Goal: Information Seeking & Learning: Check status

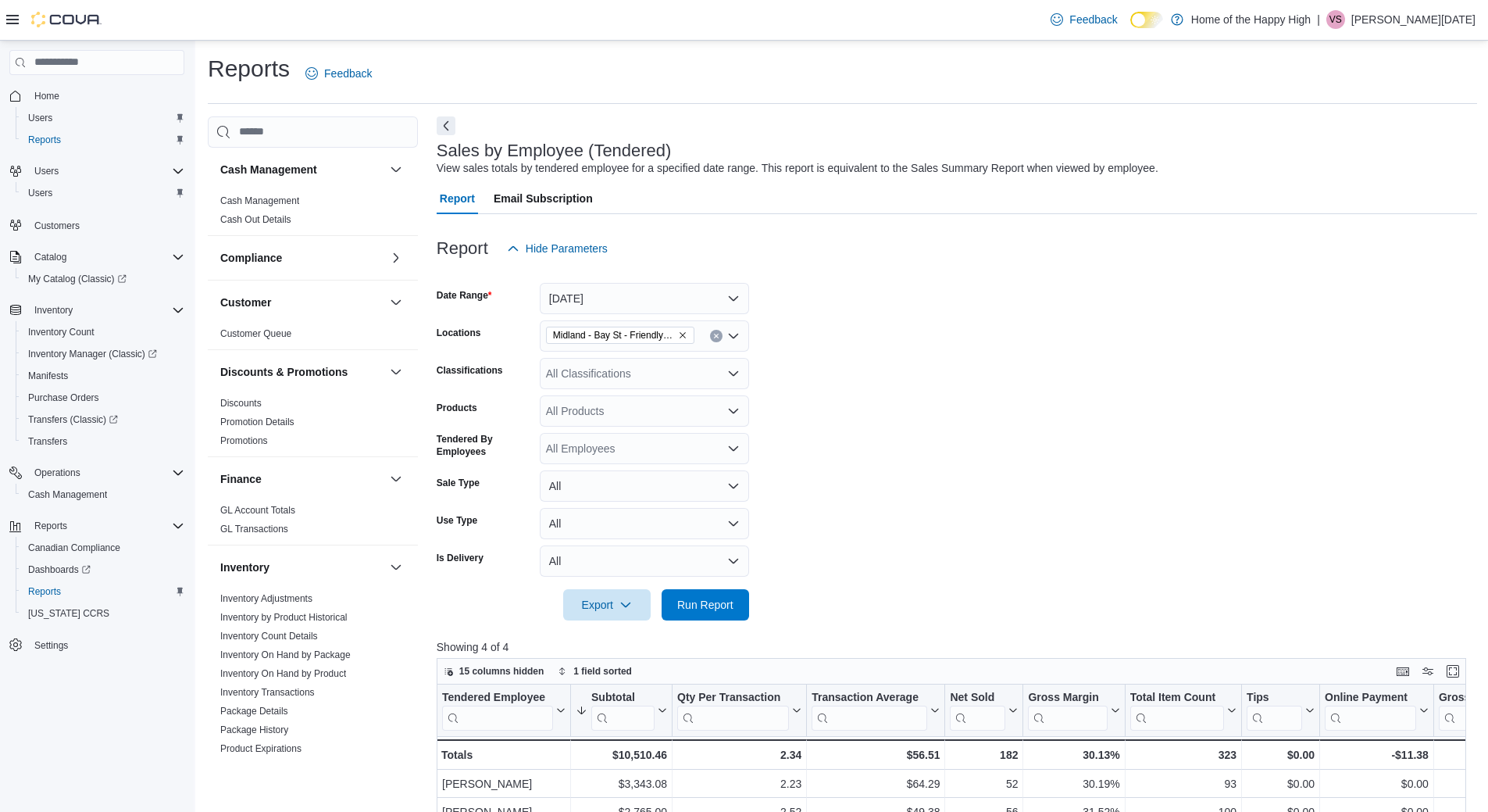
scroll to position [156, 0]
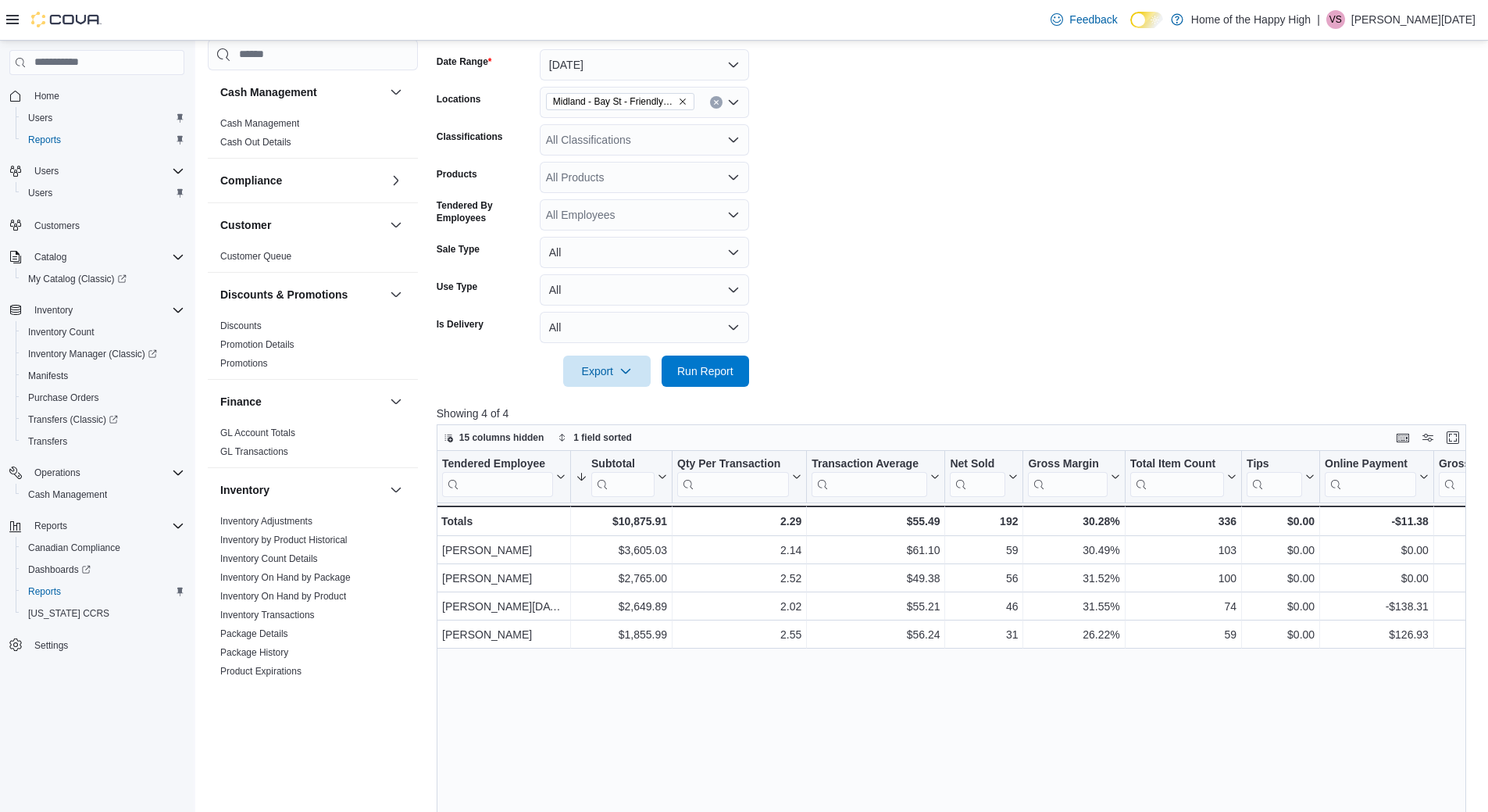
scroll to position [234, 0]
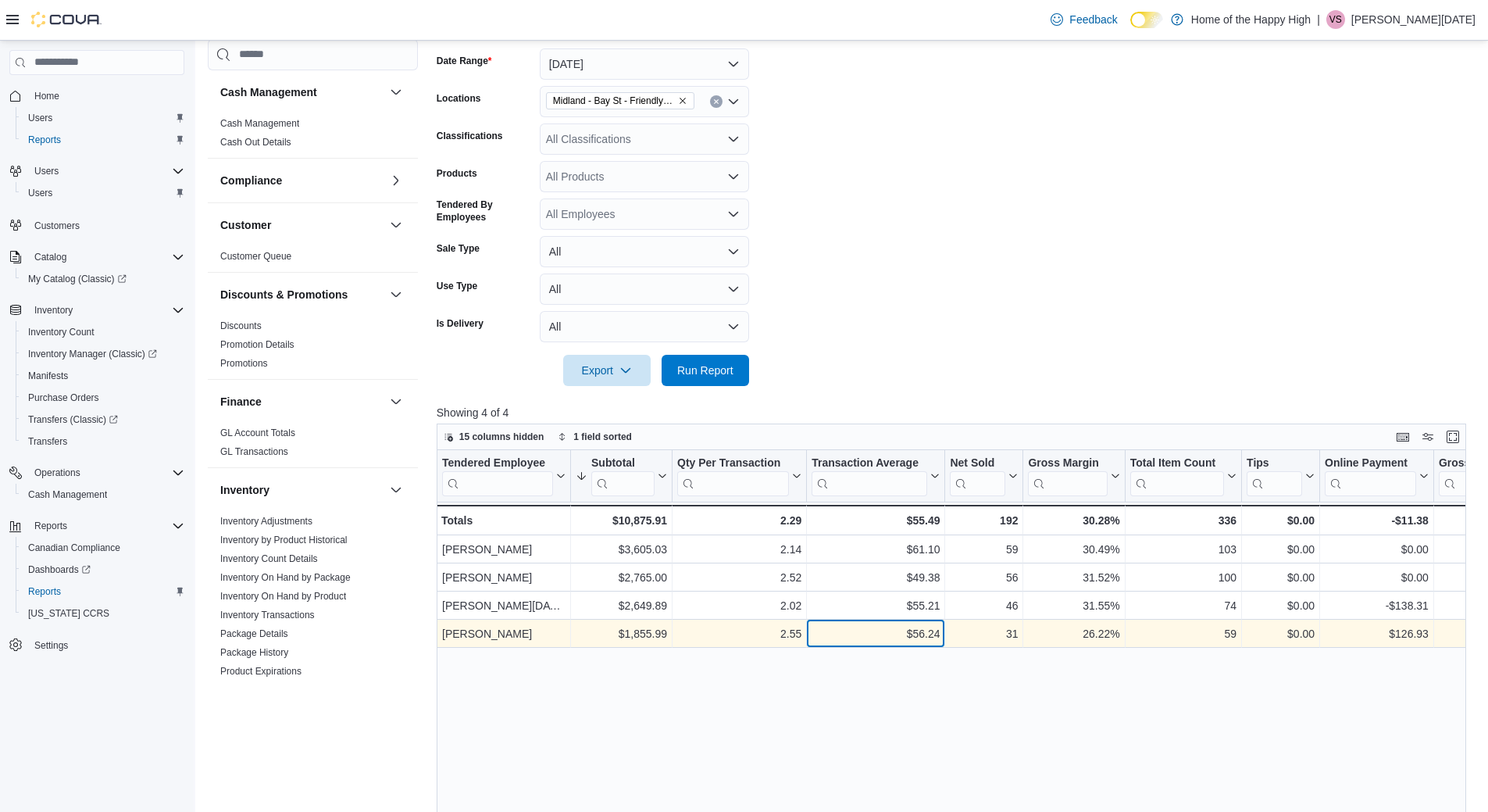
click at [925, 628] on div "$56.24" at bounding box center [876, 634] width 128 height 19
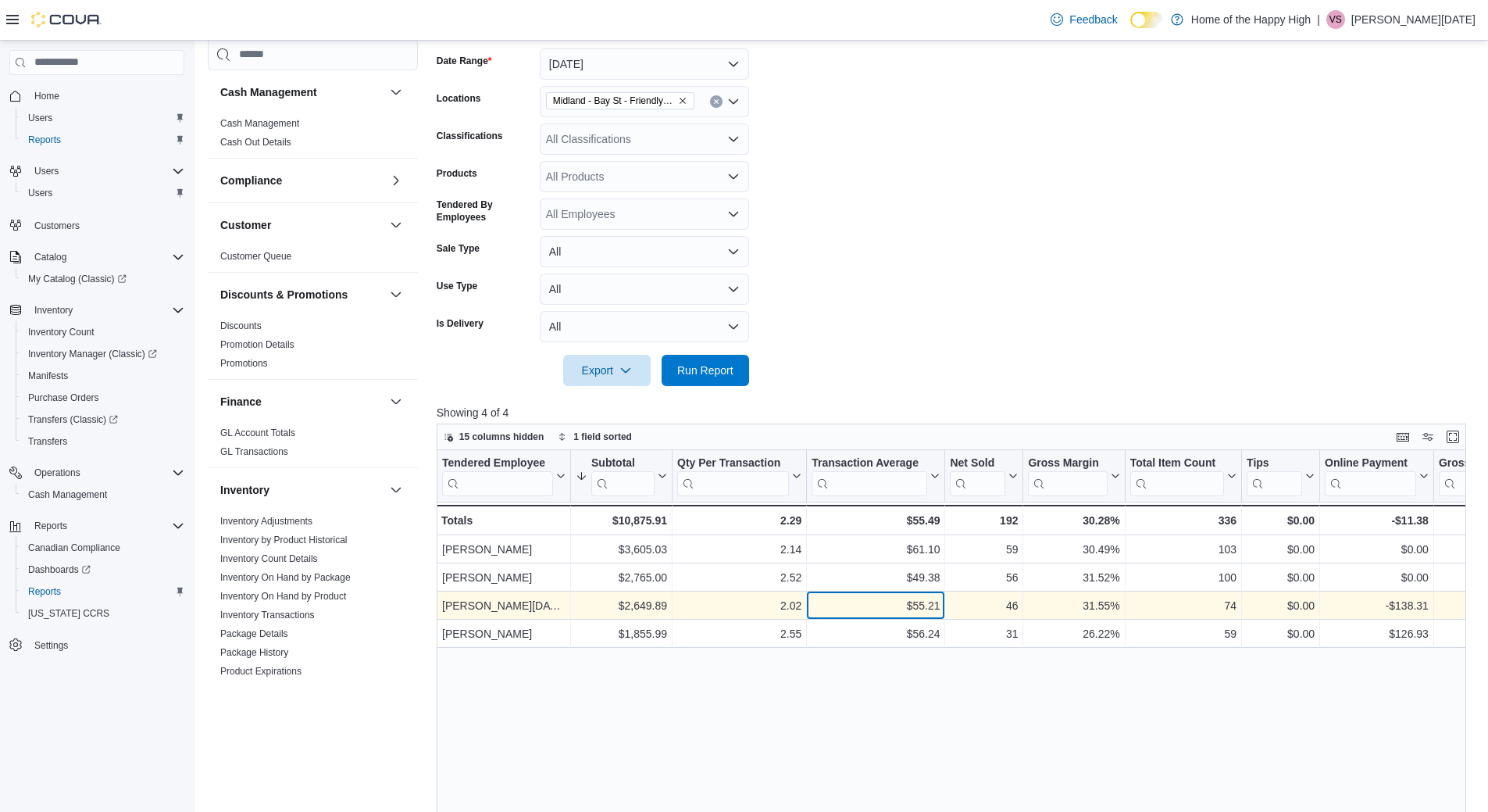
click at [921, 613] on div "$55.21" at bounding box center [876, 606] width 128 height 19
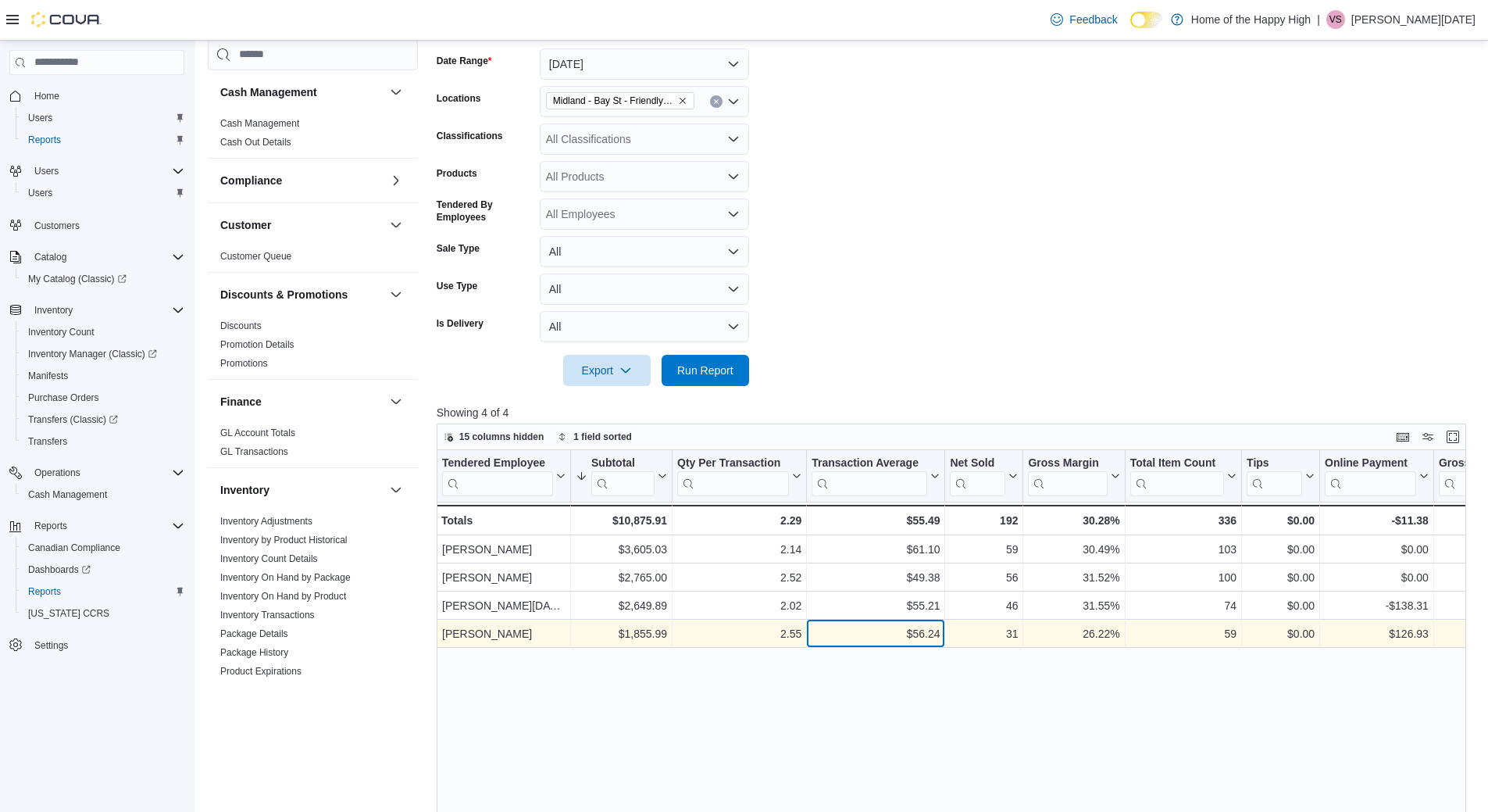
click at [924, 640] on div "$56.24" at bounding box center [876, 634] width 128 height 19
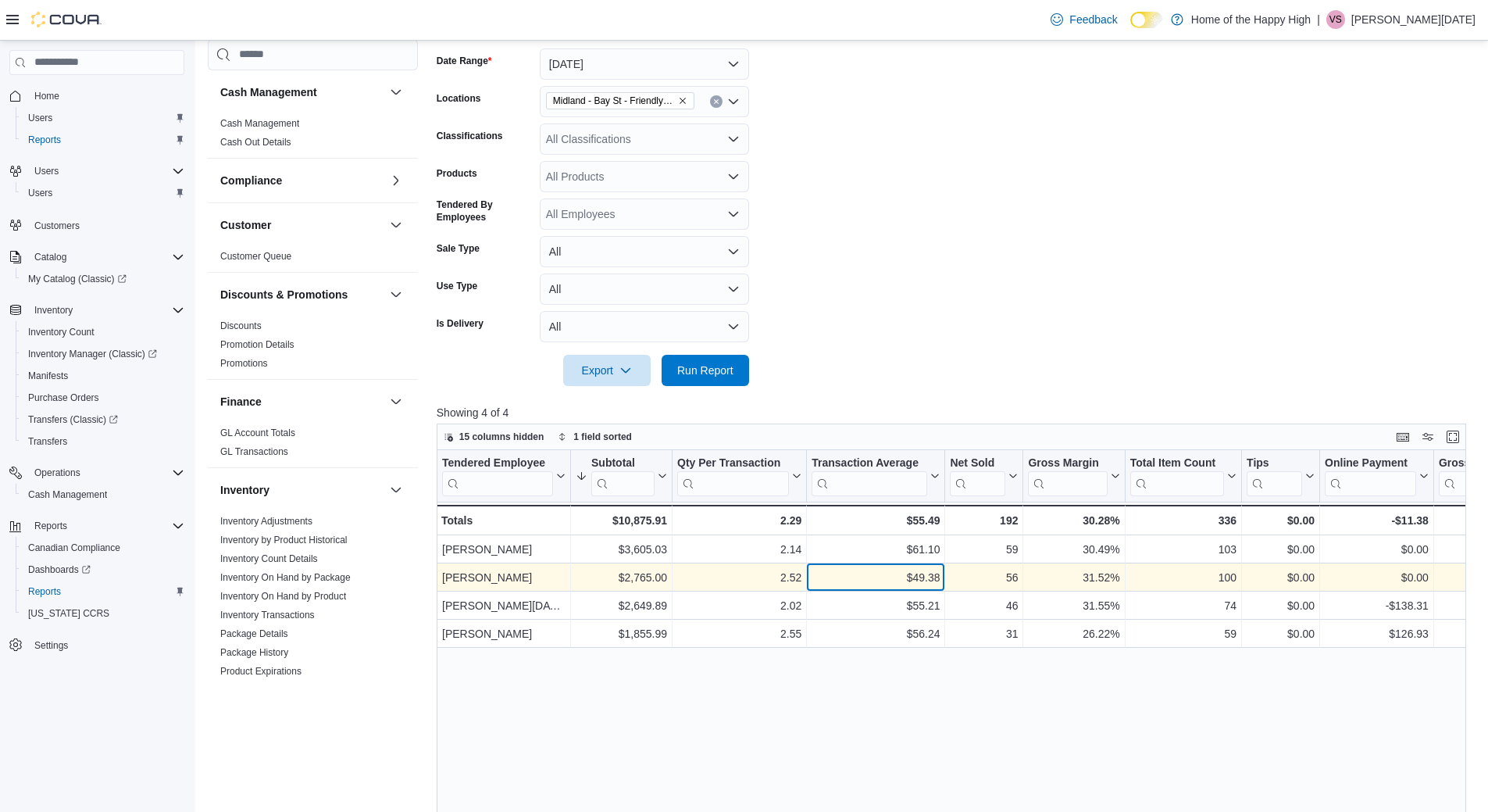
click at [930, 586] on div "$49.38" at bounding box center [876, 578] width 128 height 19
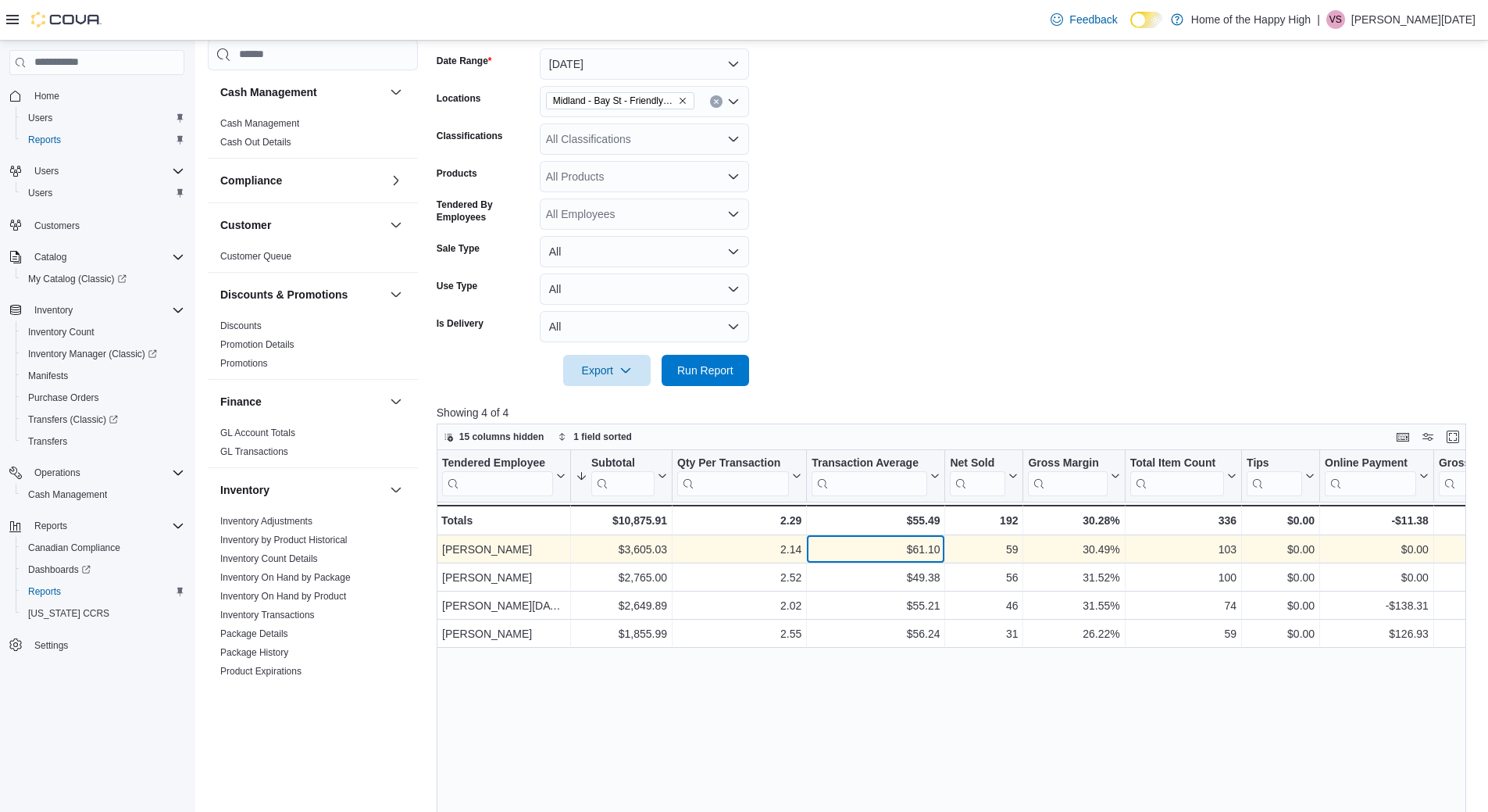
click at [932, 546] on div "$61.10" at bounding box center [876, 549] width 128 height 19
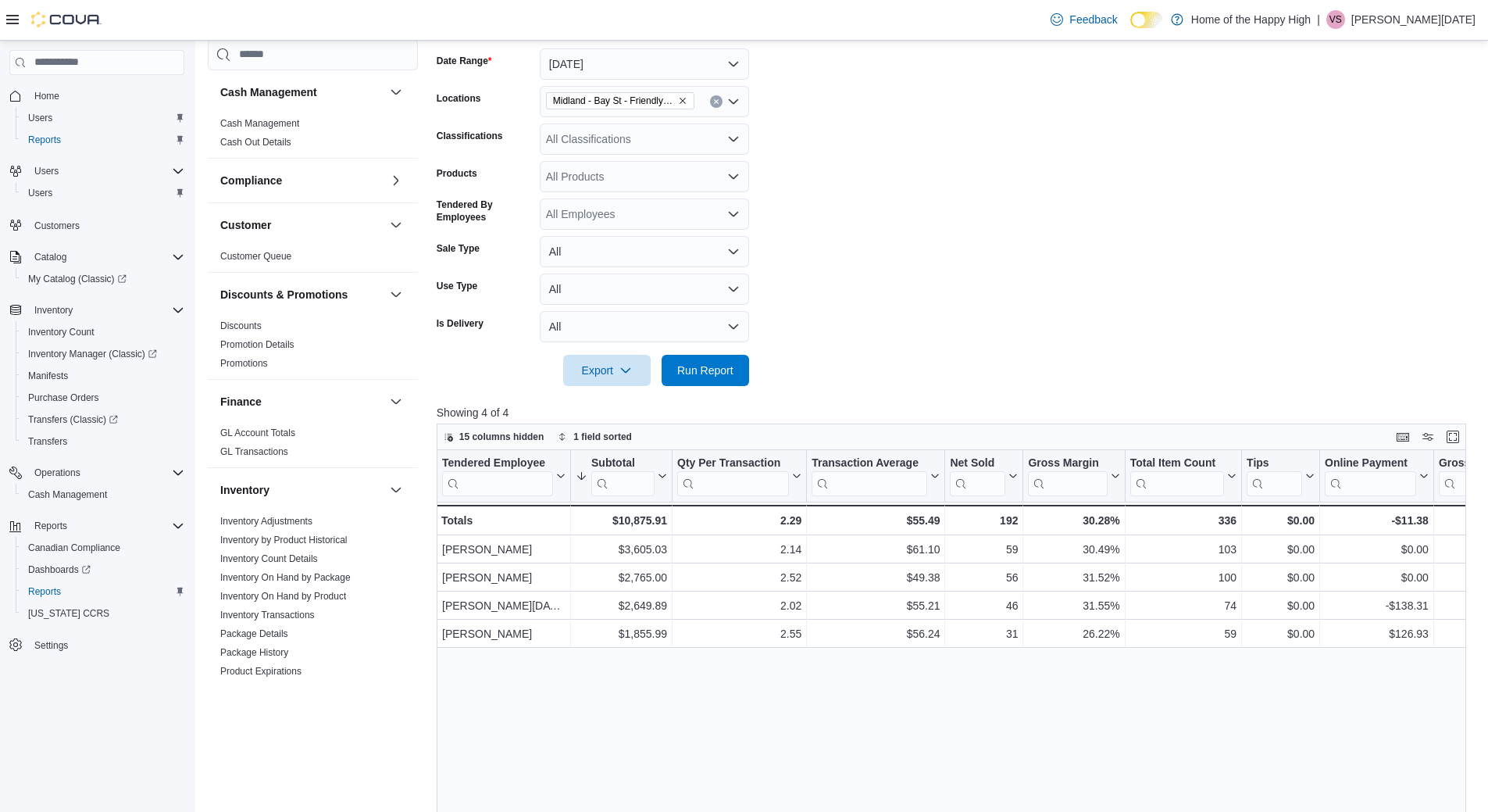
click at [939, 664] on div "Tendered Employee Click to view column header actions Subtotal Sorted descendin…" at bounding box center [957, 761] width 1041 height 623
click at [940, 309] on form "Date Range [DATE] Locations [GEOGRAPHIC_DATA] - [GEOGRAPHIC_DATA] - Friendly St…" at bounding box center [957, 208] width 1041 height 356
click at [947, 277] on form "Date Range [DATE] Locations [GEOGRAPHIC_DATA] - [GEOGRAPHIC_DATA] - Friendly St…" at bounding box center [957, 208] width 1041 height 356
click at [1027, 333] on form "Date Range [DATE] Locations [GEOGRAPHIC_DATA] - [GEOGRAPHIC_DATA] - Friendly St…" at bounding box center [957, 208] width 1041 height 356
